Goal: Transaction & Acquisition: Purchase product/service

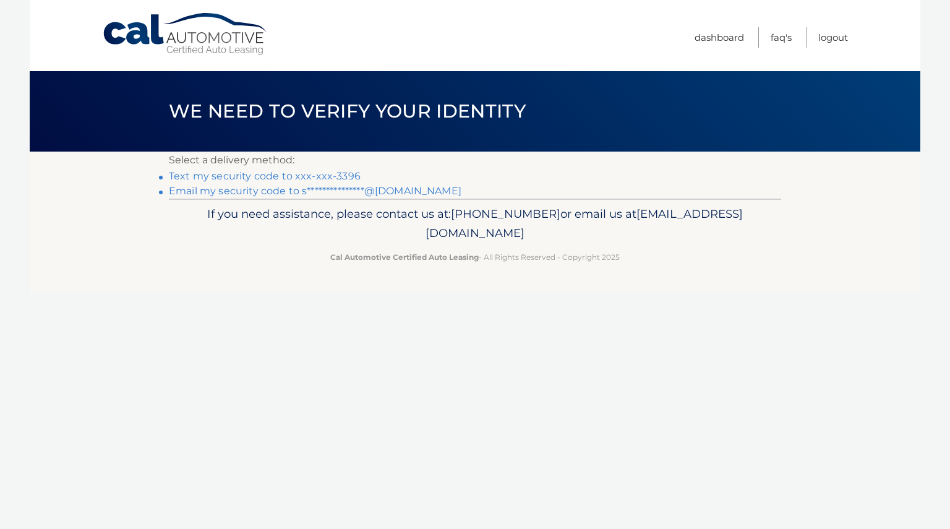
click at [306, 178] on link "Text my security code to xxx-xxx-3396" at bounding box center [265, 176] width 192 height 12
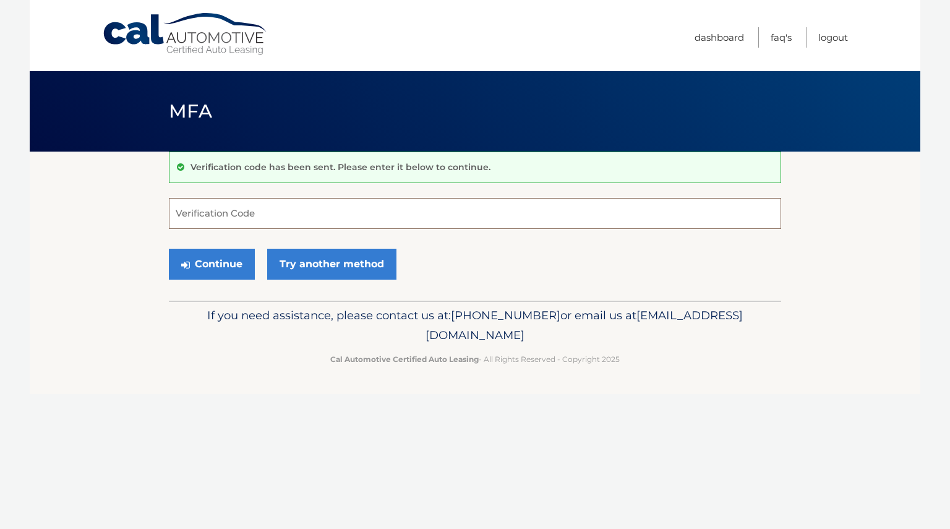
click at [230, 213] on input "Verification Code" at bounding box center [475, 213] width 612 height 31
type input "662773"
click at [230, 258] on button "Continue" at bounding box center [212, 264] width 86 height 31
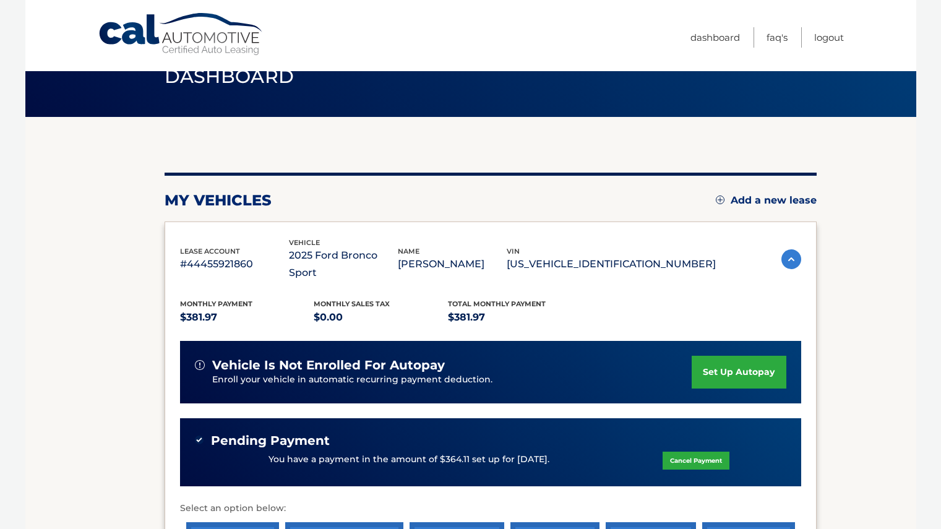
scroll to position [109, 0]
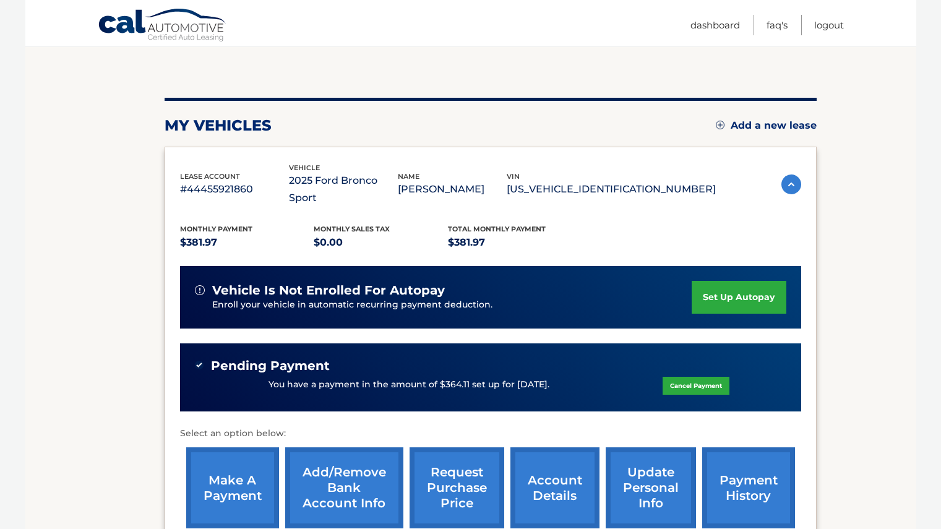
click at [691, 377] on link "Cancel Payment" at bounding box center [696, 386] width 67 height 18
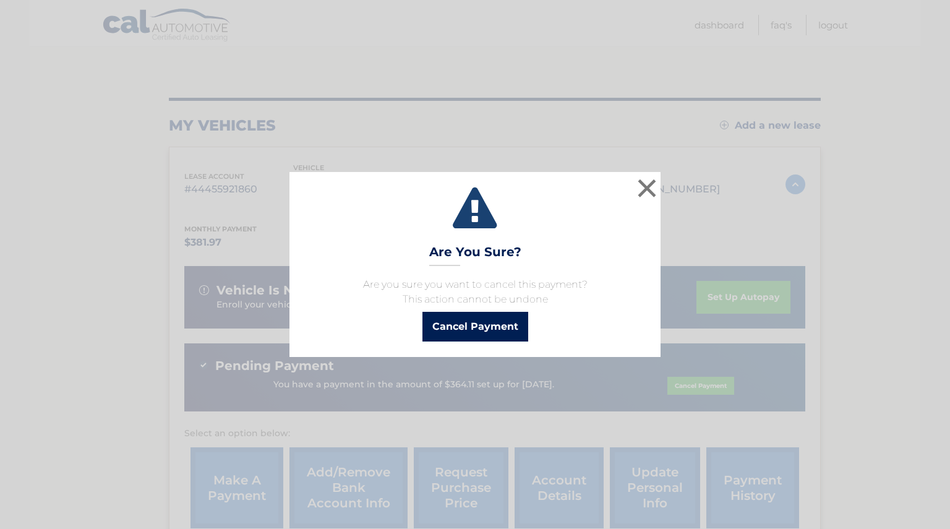
click at [485, 324] on button "Cancel Payment" at bounding box center [476, 327] width 106 height 30
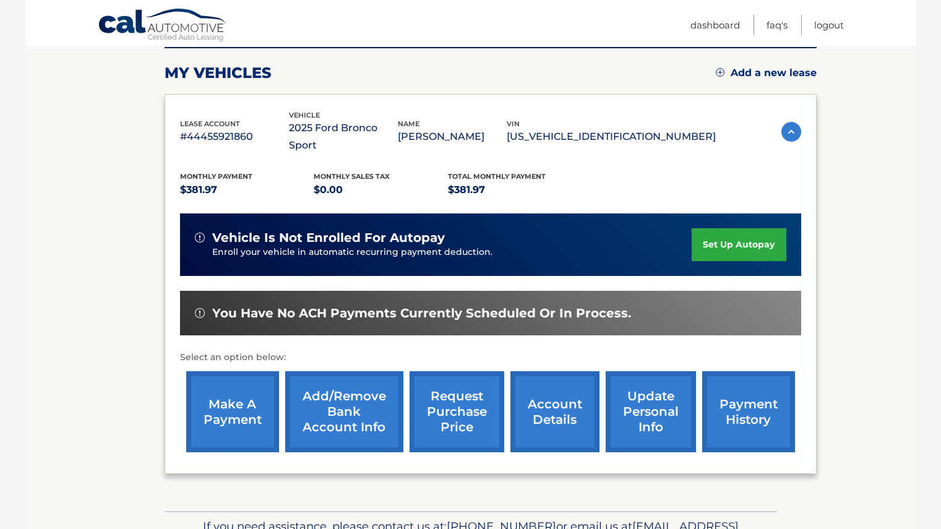
scroll to position [176, 0]
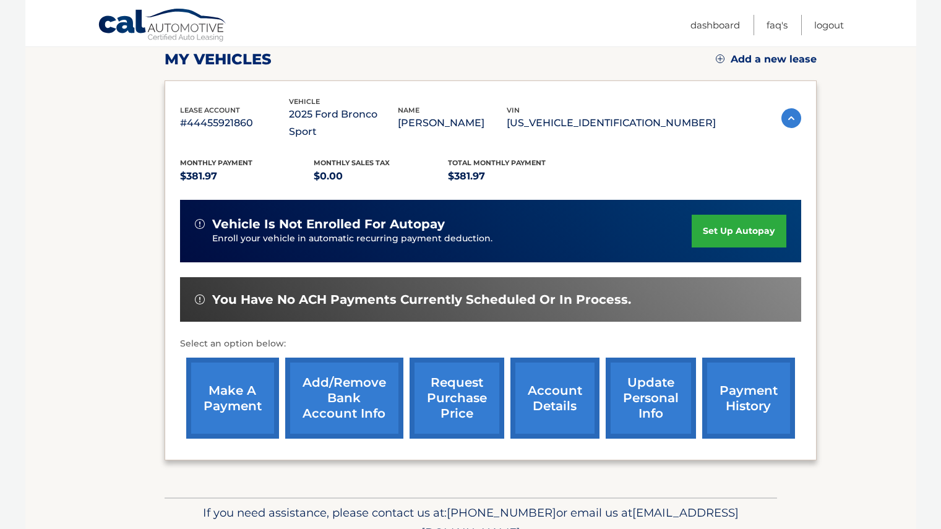
click at [246, 392] on link "make a payment" at bounding box center [232, 398] width 93 height 81
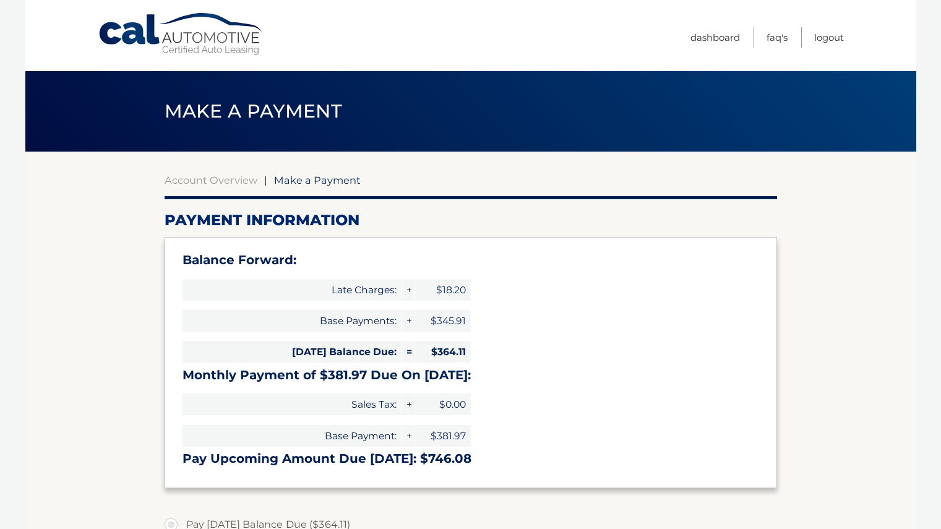
select select "NzYzYjU2YzEtMjRjYS00NTI0LWIyYzQtMGRjMWJkYjg2ZDli"
click at [711, 33] on link "Dashboard" at bounding box center [714, 37] width 49 height 20
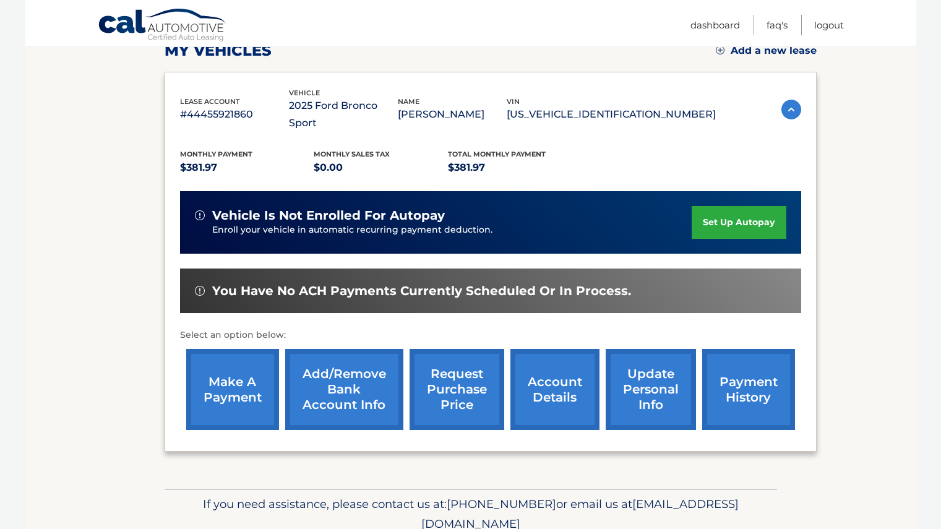
scroll to position [186, 0]
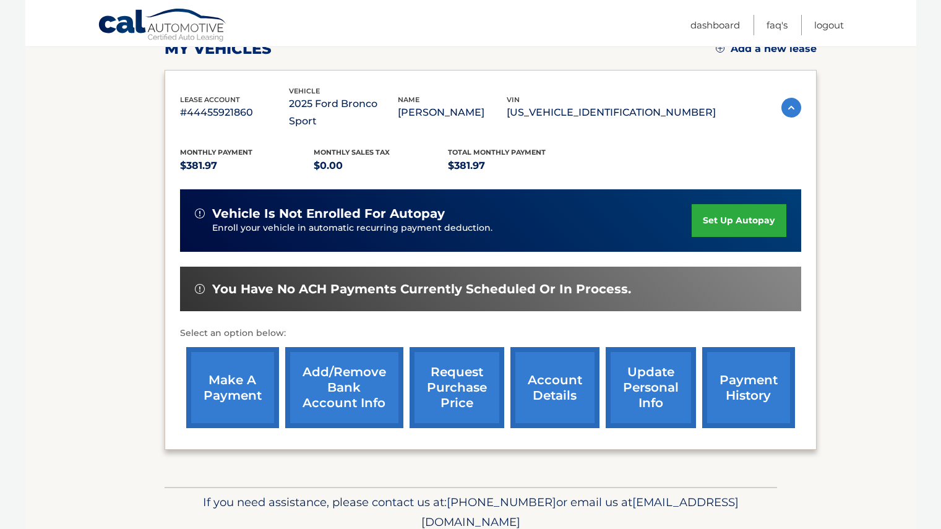
click at [764, 373] on link "payment history" at bounding box center [748, 387] width 93 height 81
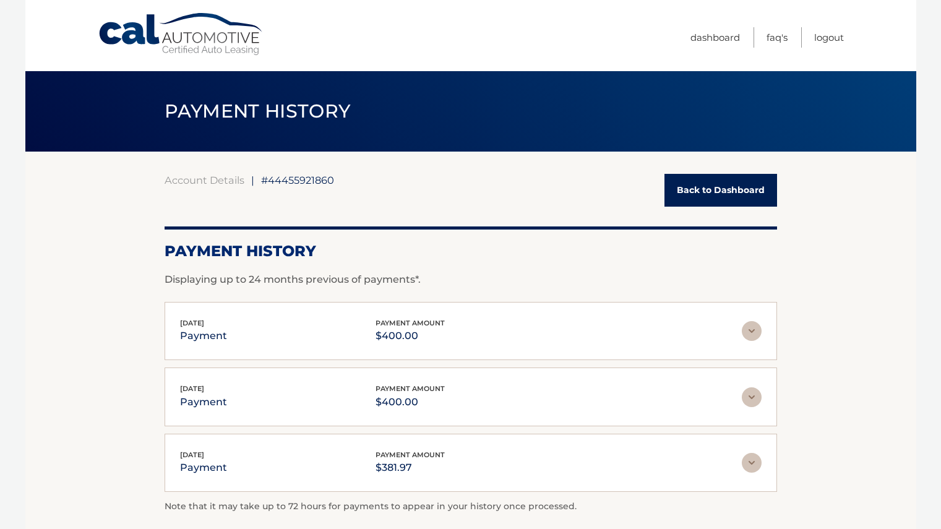
click at [693, 193] on link "Back to Dashboard" at bounding box center [720, 190] width 113 height 33
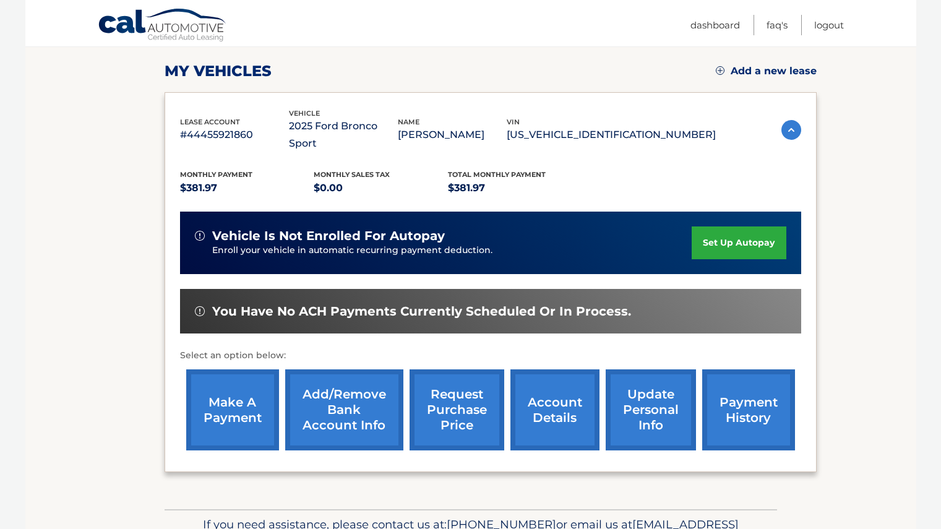
scroll to position [210, 0]
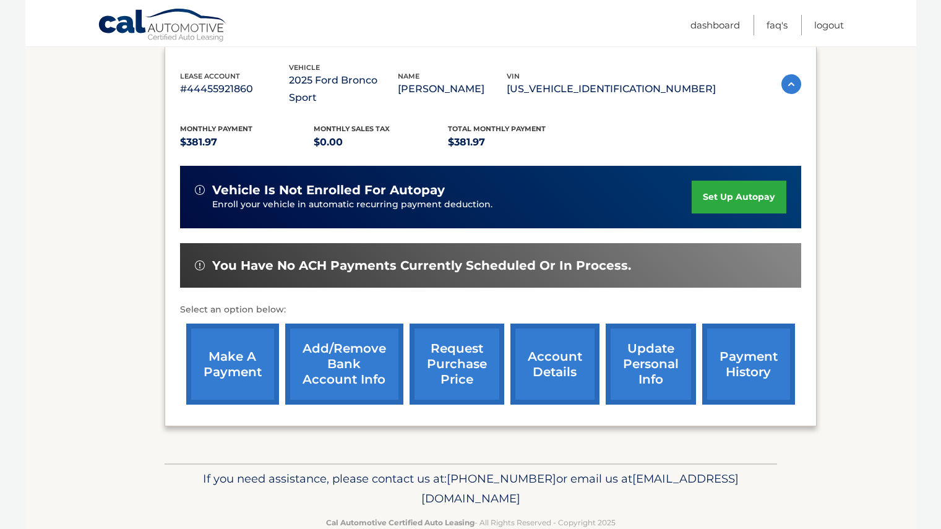
click at [565, 343] on link "account details" at bounding box center [554, 364] width 89 height 81
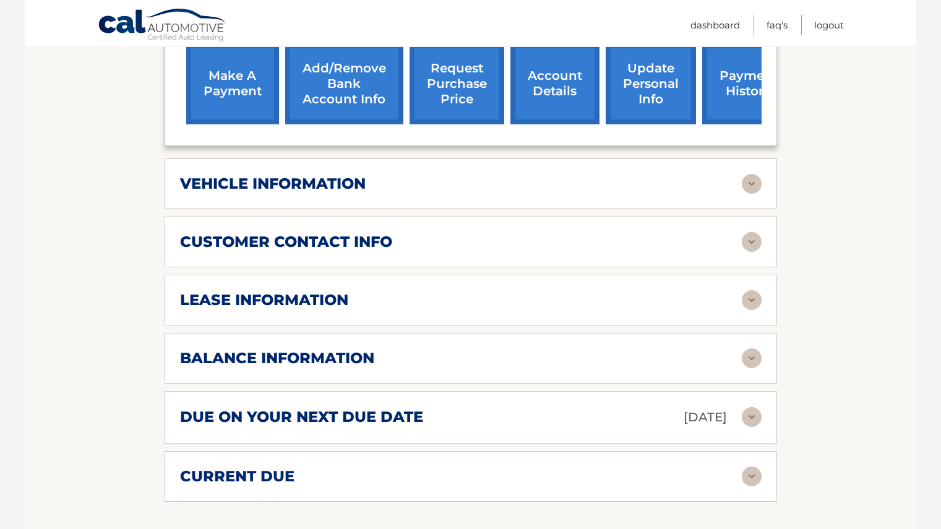
scroll to position [510, 0]
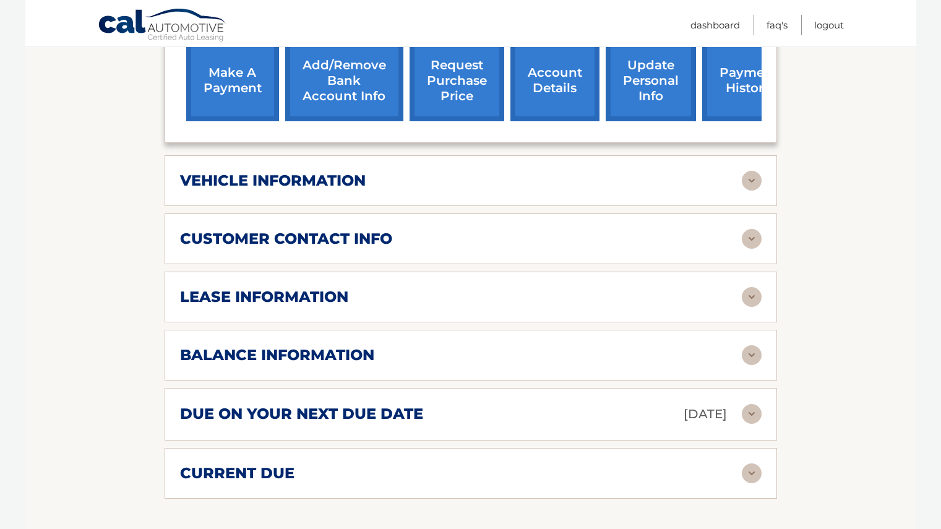
click at [758, 287] on img at bounding box center [752, 297] width 20 height 20
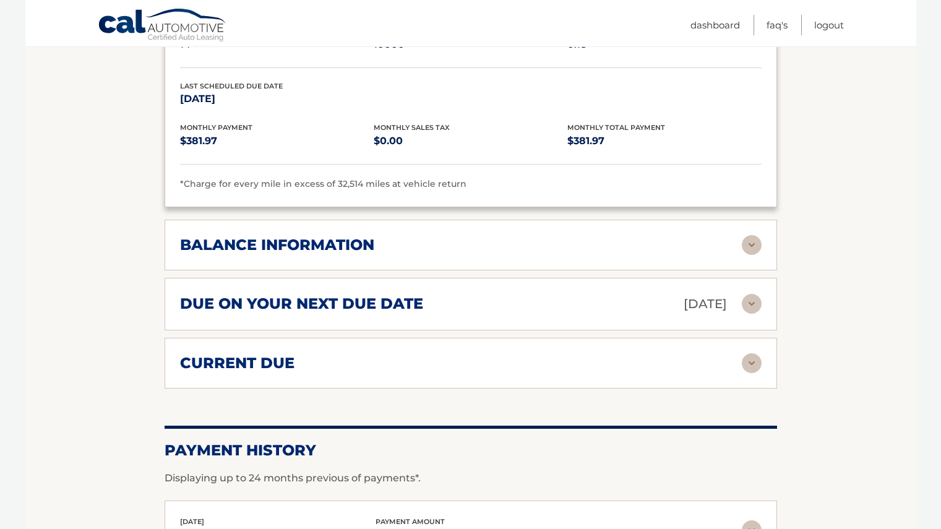
scroll to position [848, 0]
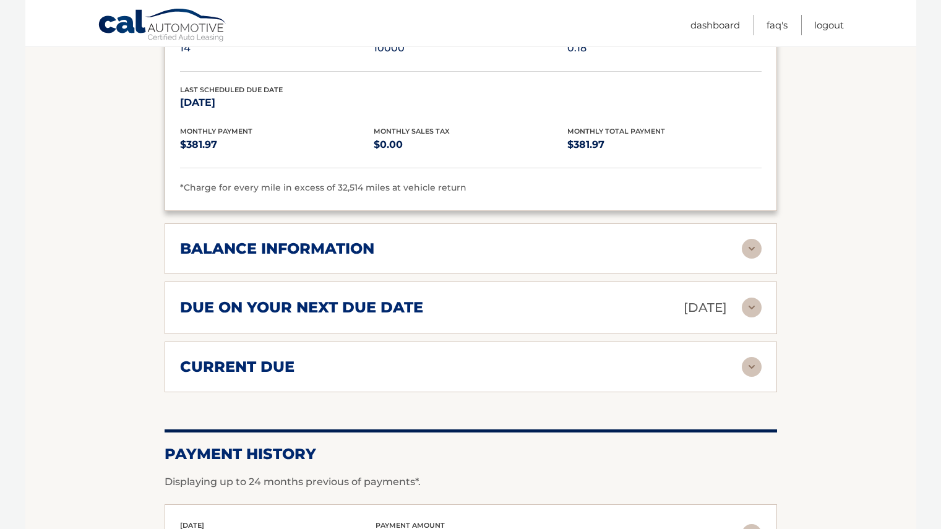
click at [751, 298] on img at bounding box center [752, 308] width 20 height 20
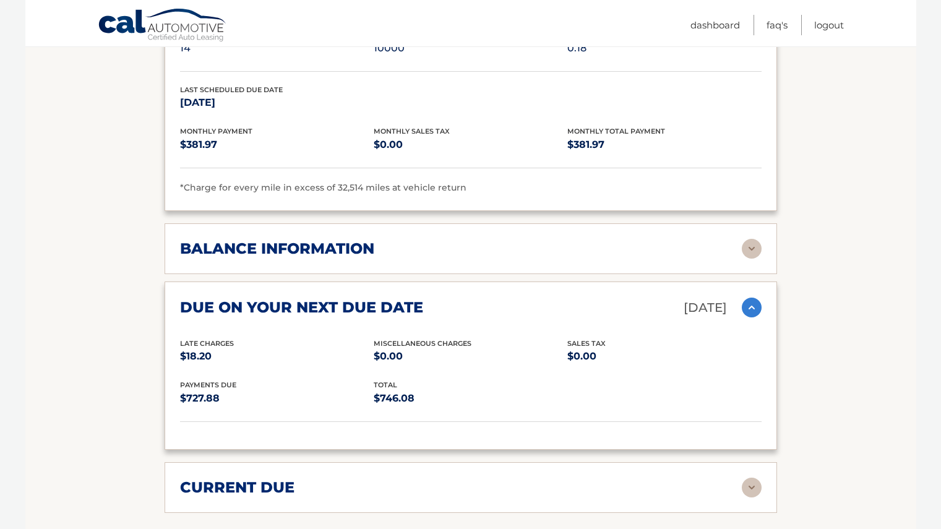
click at [751, 239] on img at bounding box center [752, 249] width 20 height 20
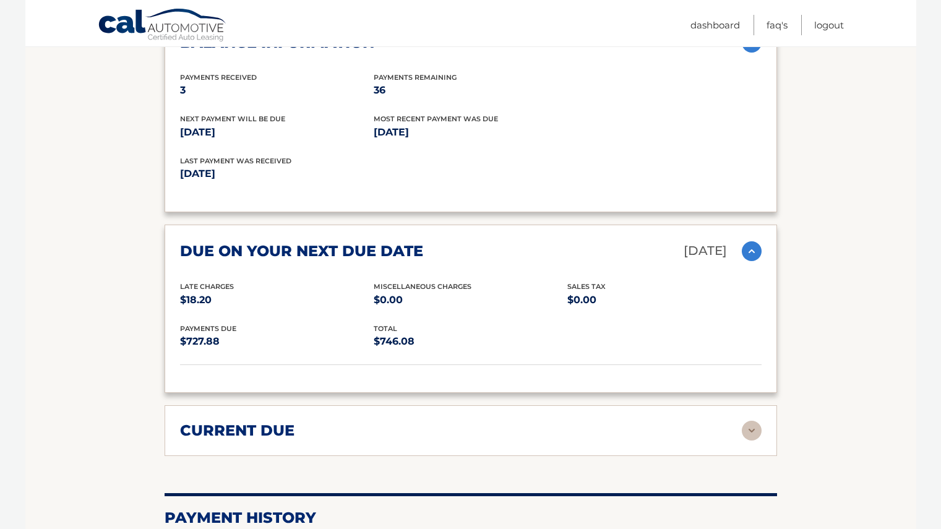
scroll to position [1278, 0]
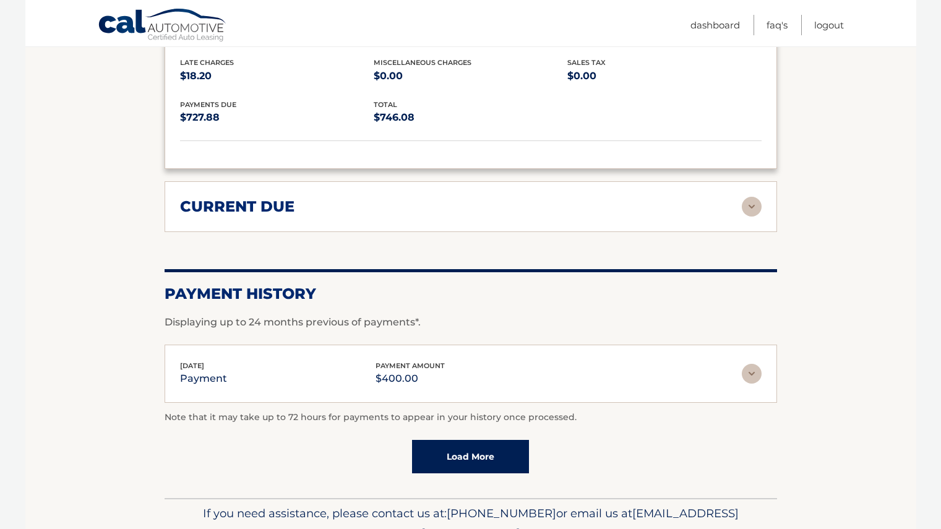
click at [749, 197] on img at bounding box center [752, 207] width 20 height 20
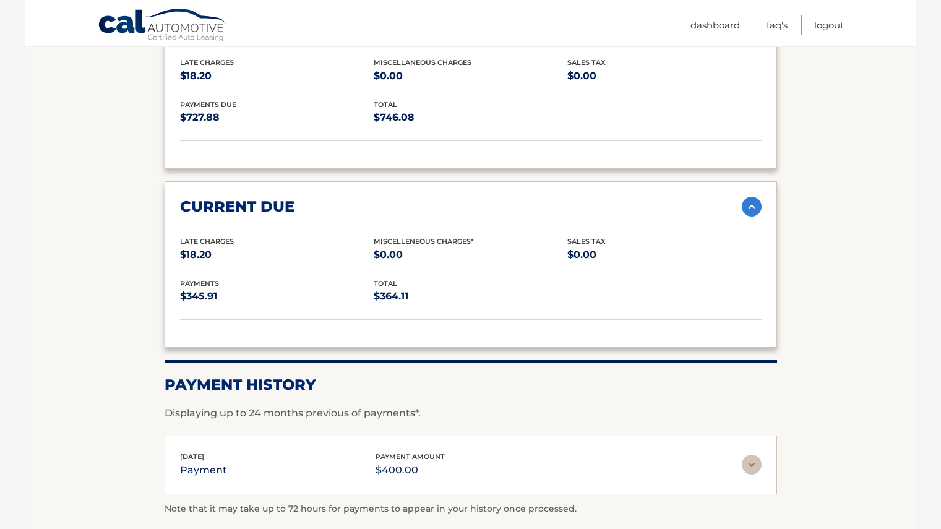
scroll to position [1415, 0]
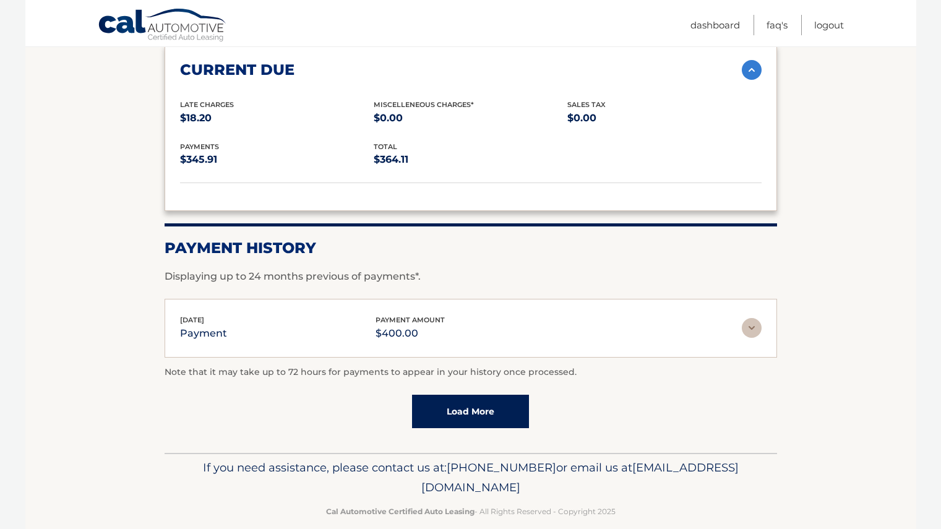
click at [486, 395] on link "Load More" at bounding box center [470, 411] width 117 height 33
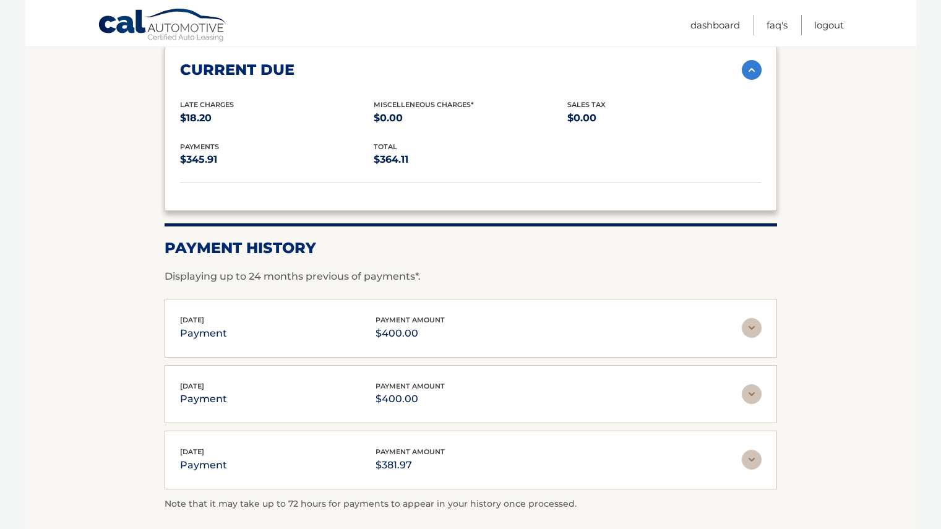
click at [750, 384] on img at bounding box center [752, 394] width 20 height 20
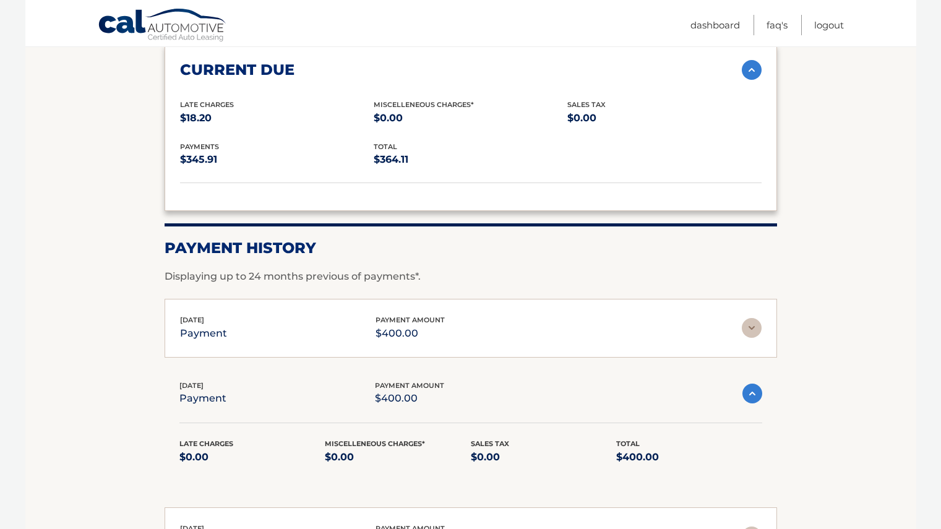
scroll to position [0, 0]
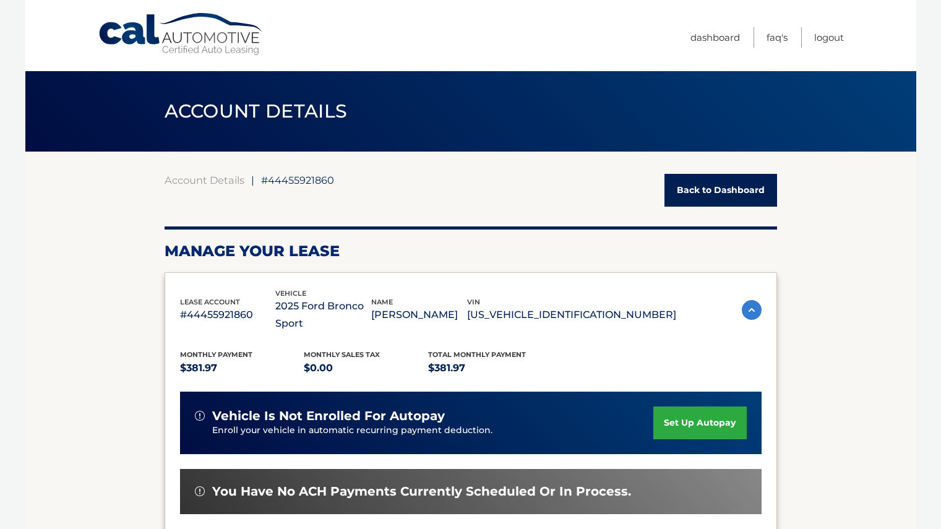
click at [695, 193] on link "Back to Dashboard" at bounding box center [720, 190] width 113 height 33
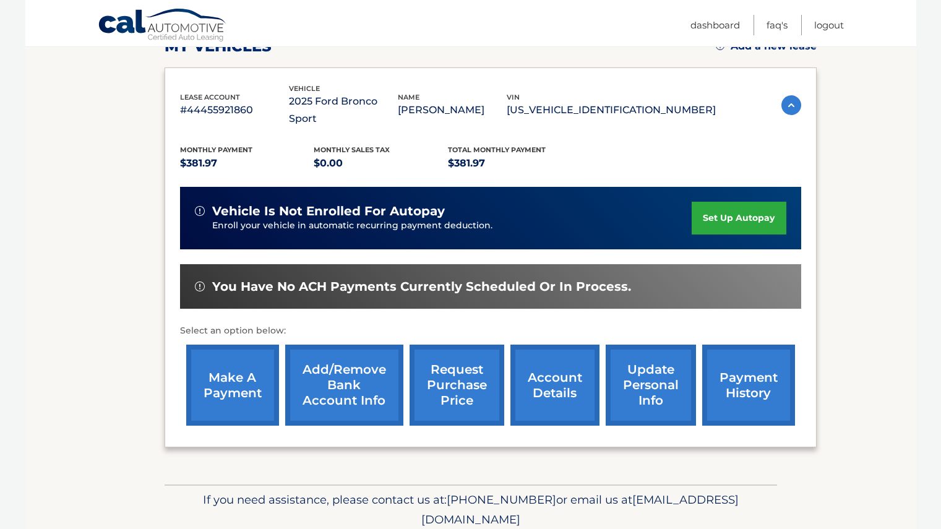
scroll to position [221, 0]
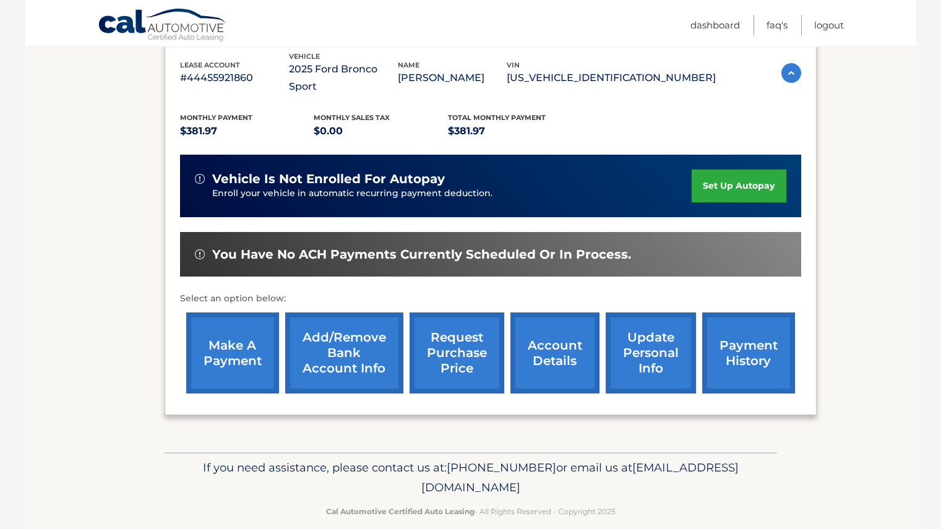
click at [247, 359] on link "make a payment" at bounding box center [232, 352] width 93 height 81
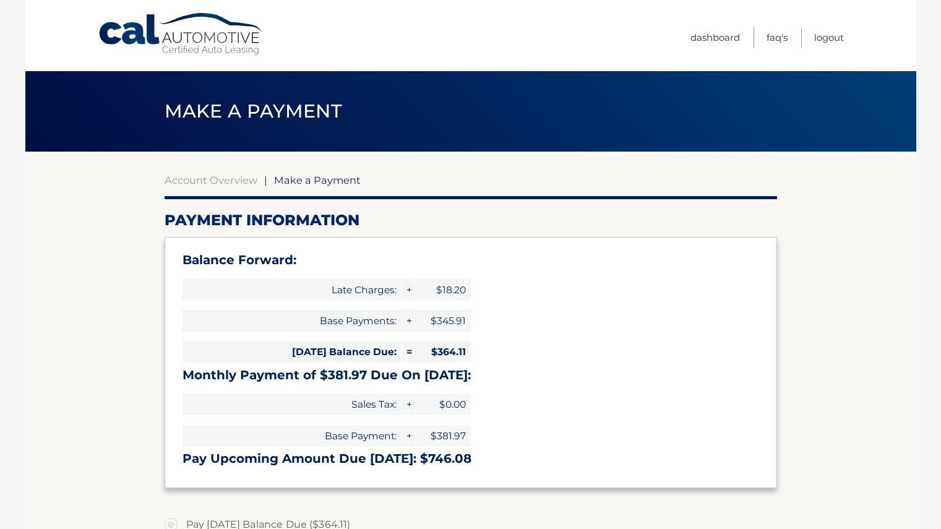
select select "NzYzYjU2YzEtMjRjYS00NTI0LWIyYzQtMGRjMWJkYjg2ZDli"
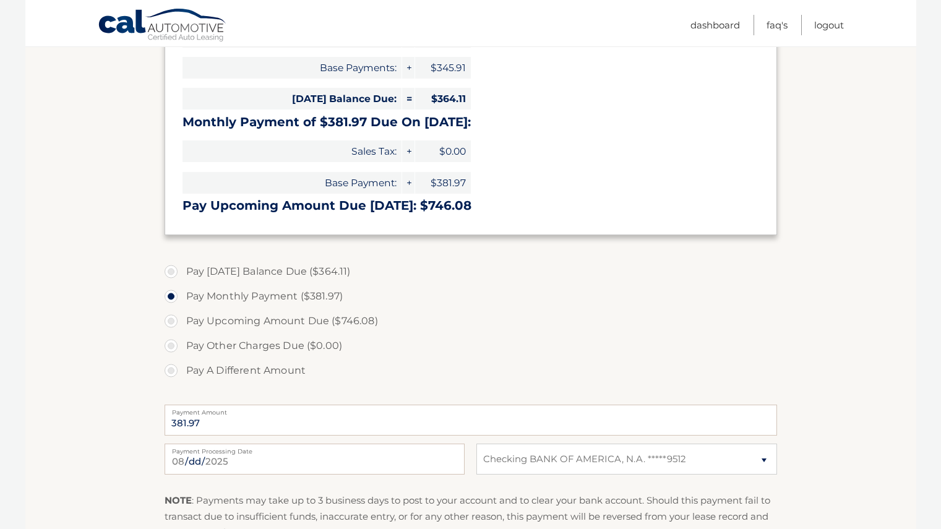
scroll to position [306, 0]
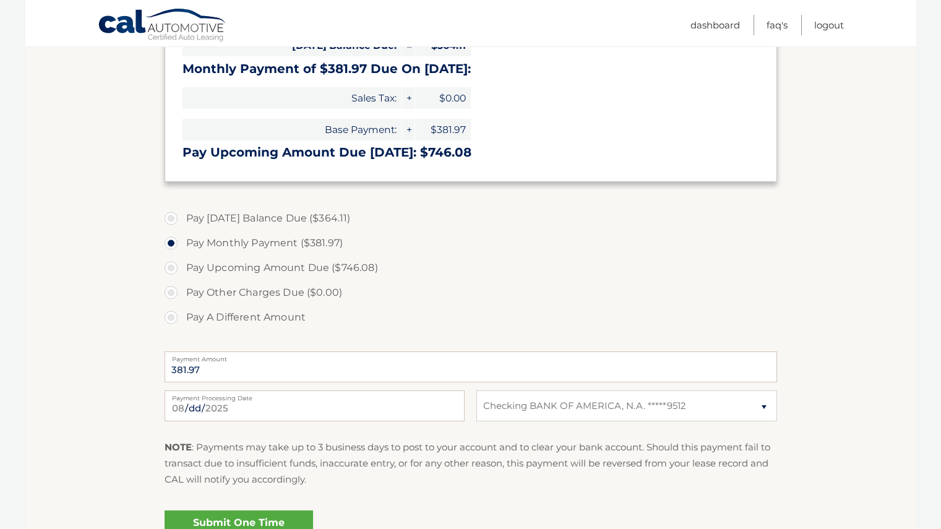
click at [168, 217] on label "Pay Today's Balance Due ($364.11)" at bounding box center [471, 218] width 612 height 25
click at [170, 217] on input "Pay Today's Balance Due ($364.11)" at bounding box center [176, 216] width 12 height 20
radio input "true"
type input "364.11"
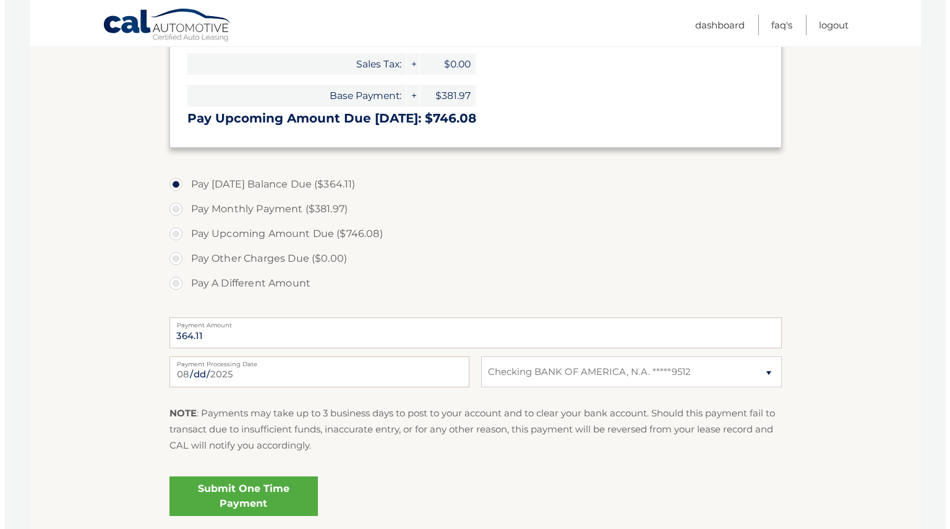
scroll to position [392, 0]
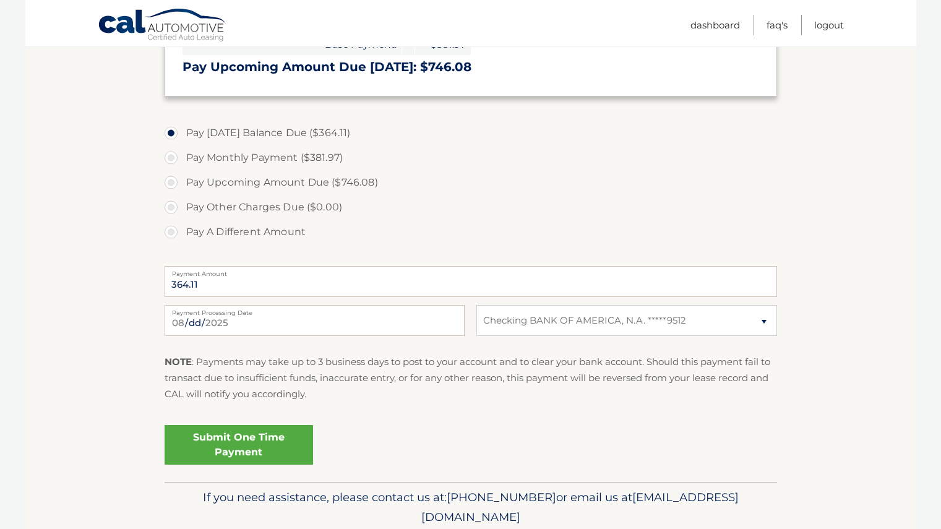
click at [169, 159] on label "Pay Monthly Payment ($381.97)" at bounding box center [471, 157] width 612 height 25
click at [170, 159] on input "Pay Monthly Payment ($381.97)" at bounding box center [176, 155] width 12 height 20
radio input "true"
type input "381.97"
click at [353, 316] on input "2025-08-23" at bounding box center [315, 320] width 300 height 31
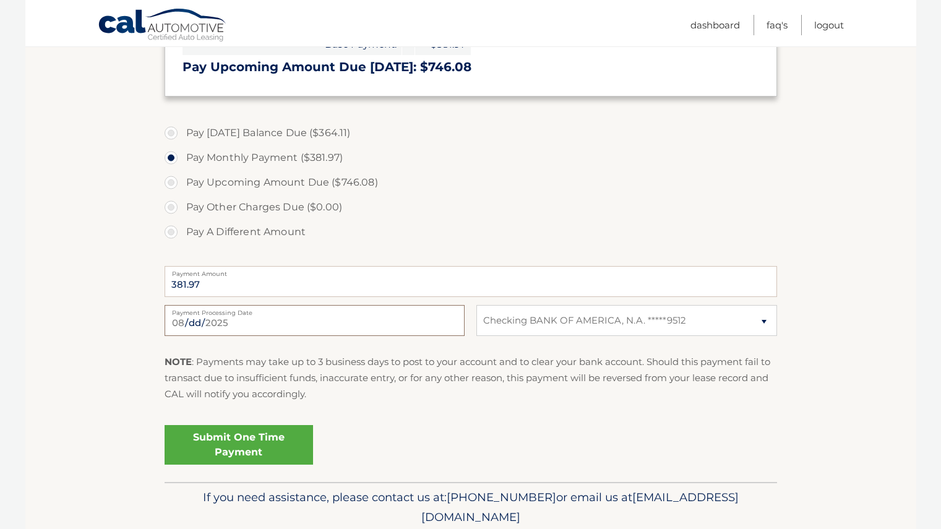
type input "2025-08-29"
click at [242, 439] on link "Submit One Time Payment" at bounding box center [239, 445] width 148 height 40
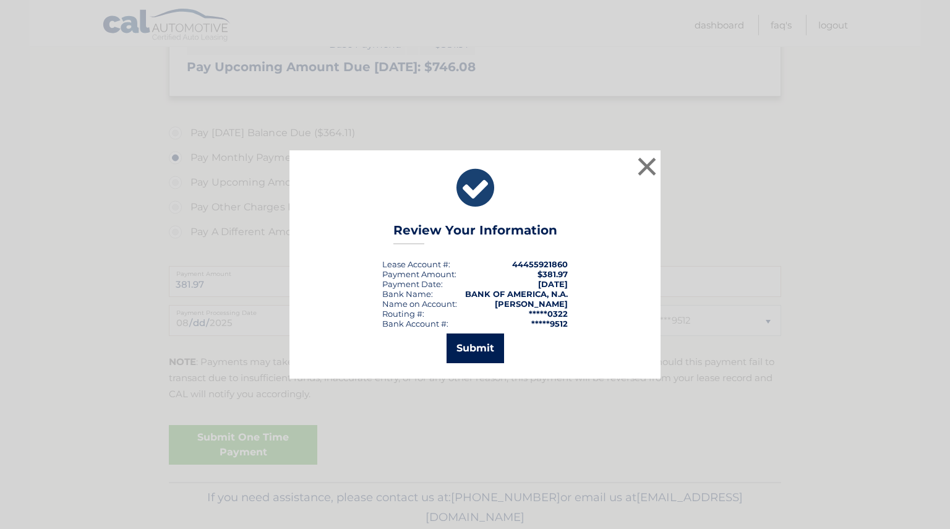
click at [481, 335] on button "Submit" at bounding box center [476, 348] width 58 height 30
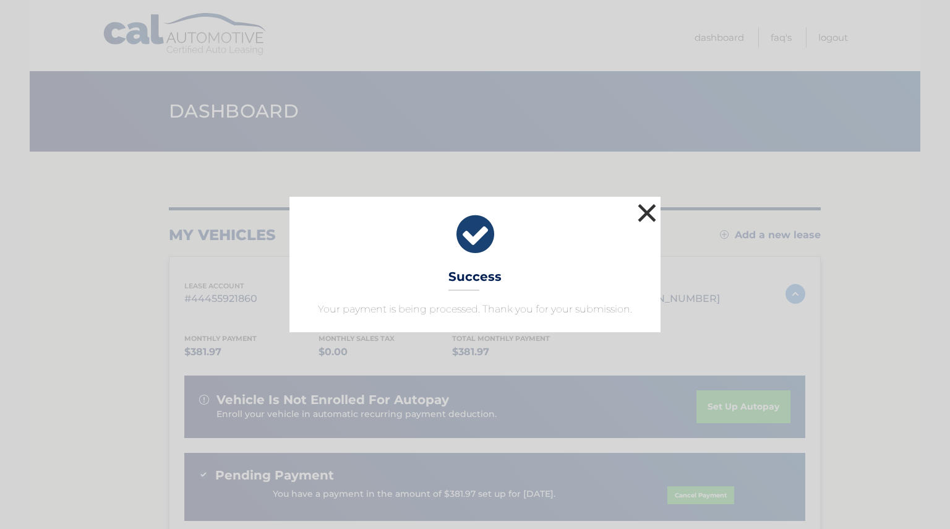
click at [650, 208] on button "×" at bounding box center [647, 212] width 25 height 25
